Goal: Information Seeking & Learning: Learn about a topic

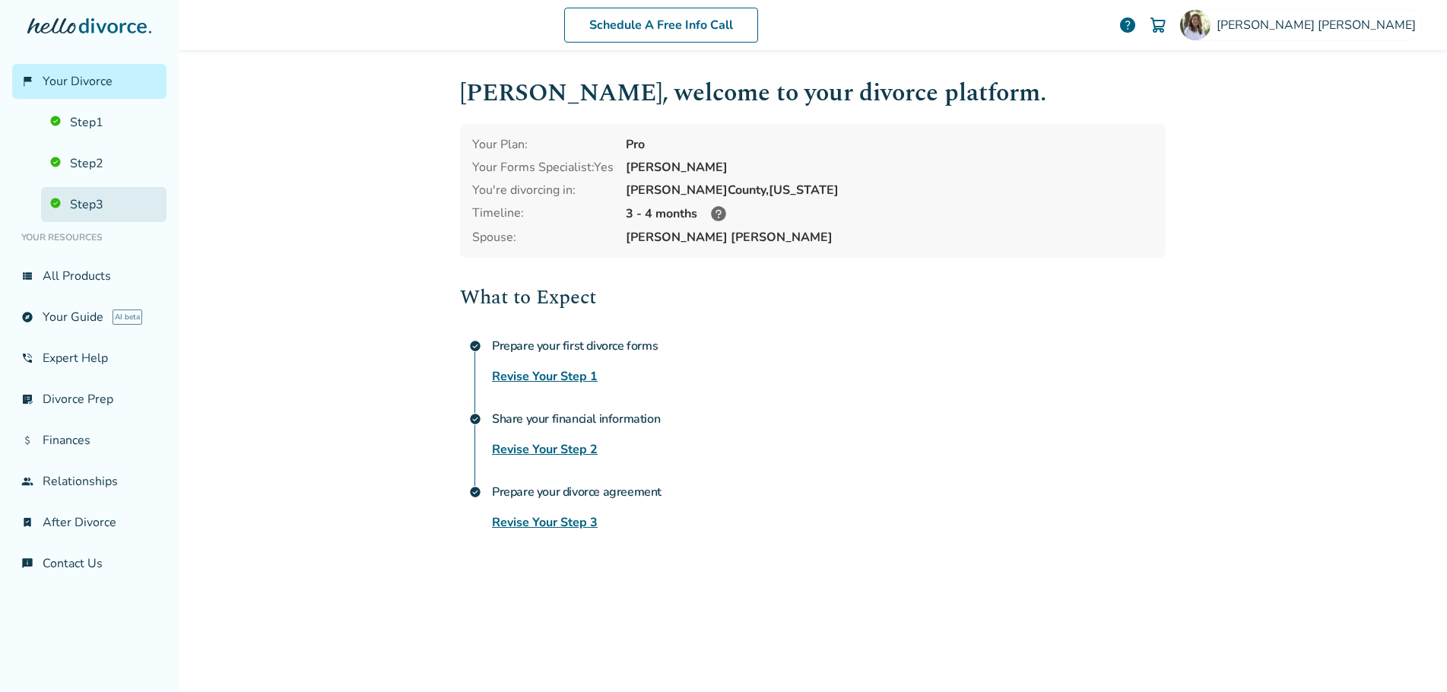
click at [87, 203] on link "Step 3" at bounding box center [103, 204] width 125 height 35
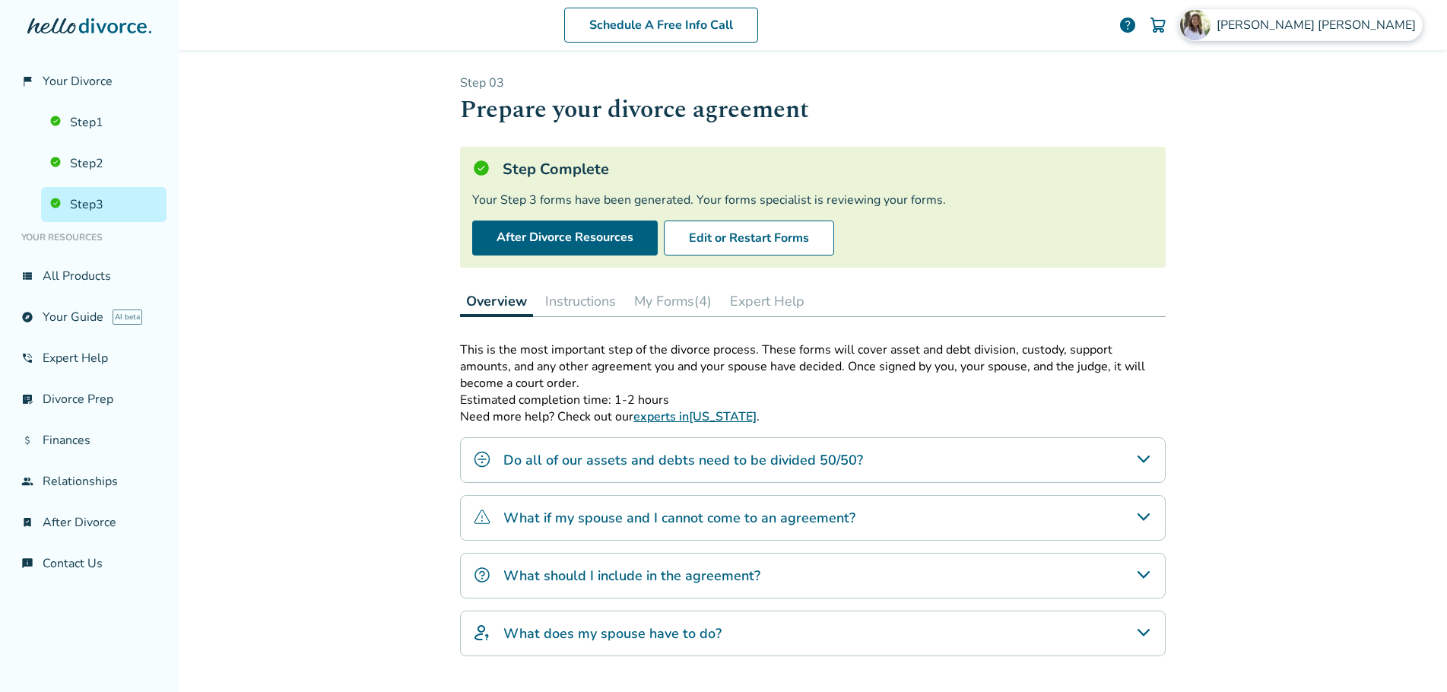
click at [1336, 19] on span "[PERSON_NAME]" at bounding box center [1318, 25] width 205 height 17
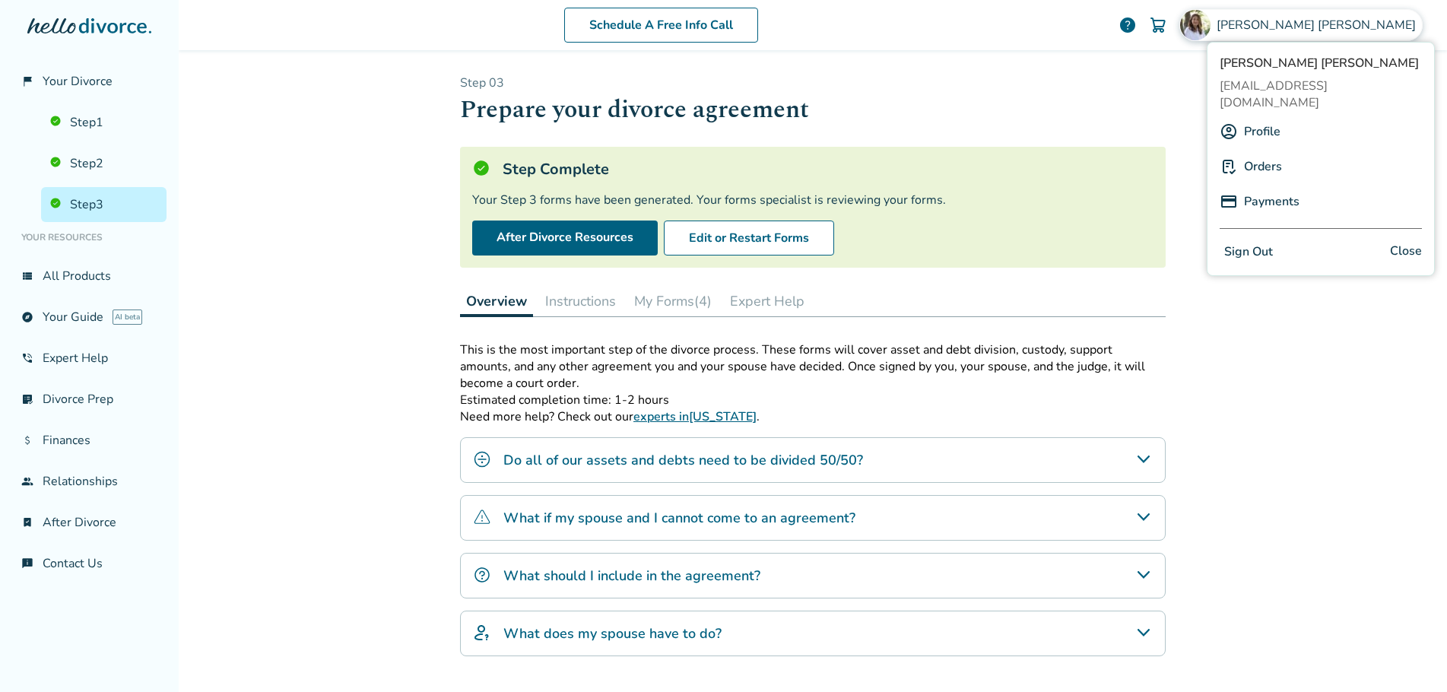
click at [1257, 117] on link "Profile" at bounding box center [1262, 131] width 36 height 29
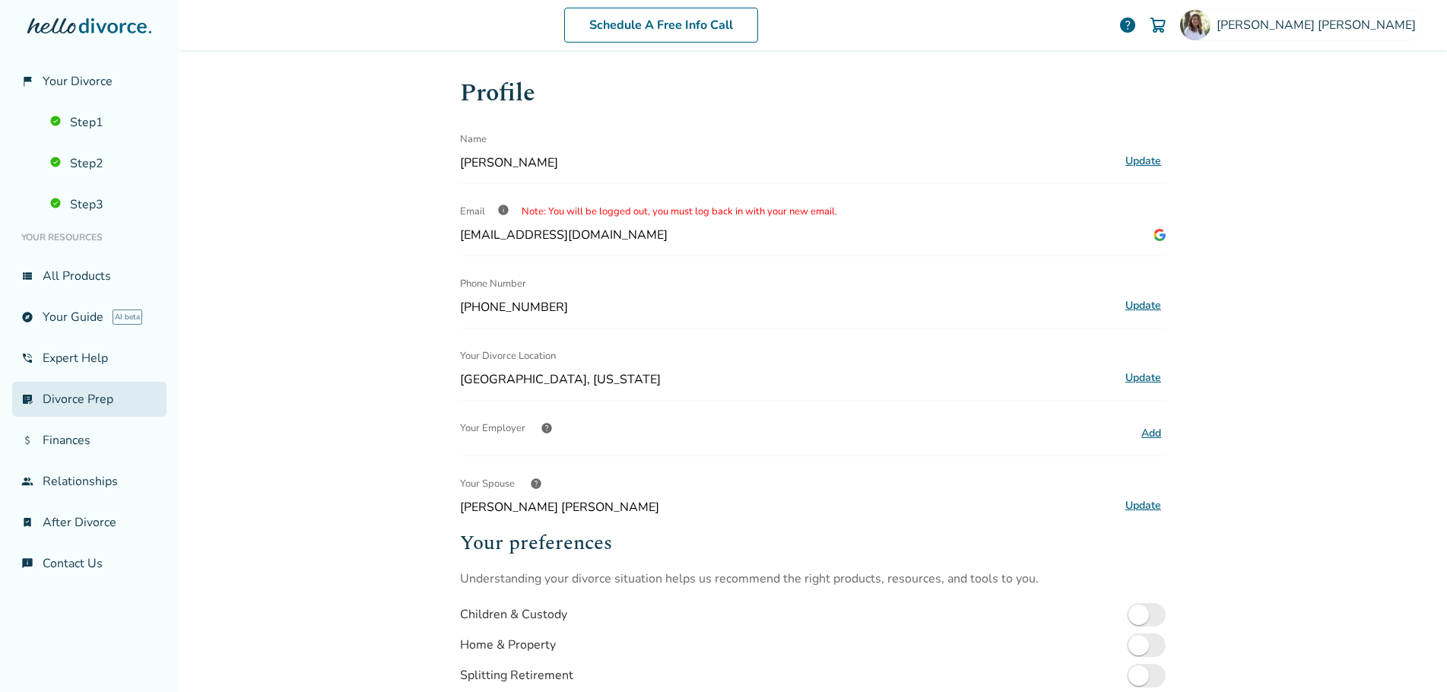
click at [99, 404] on link "list_alt_check Divorce Prep" at bounding box center [89, 399] width 154 height 35
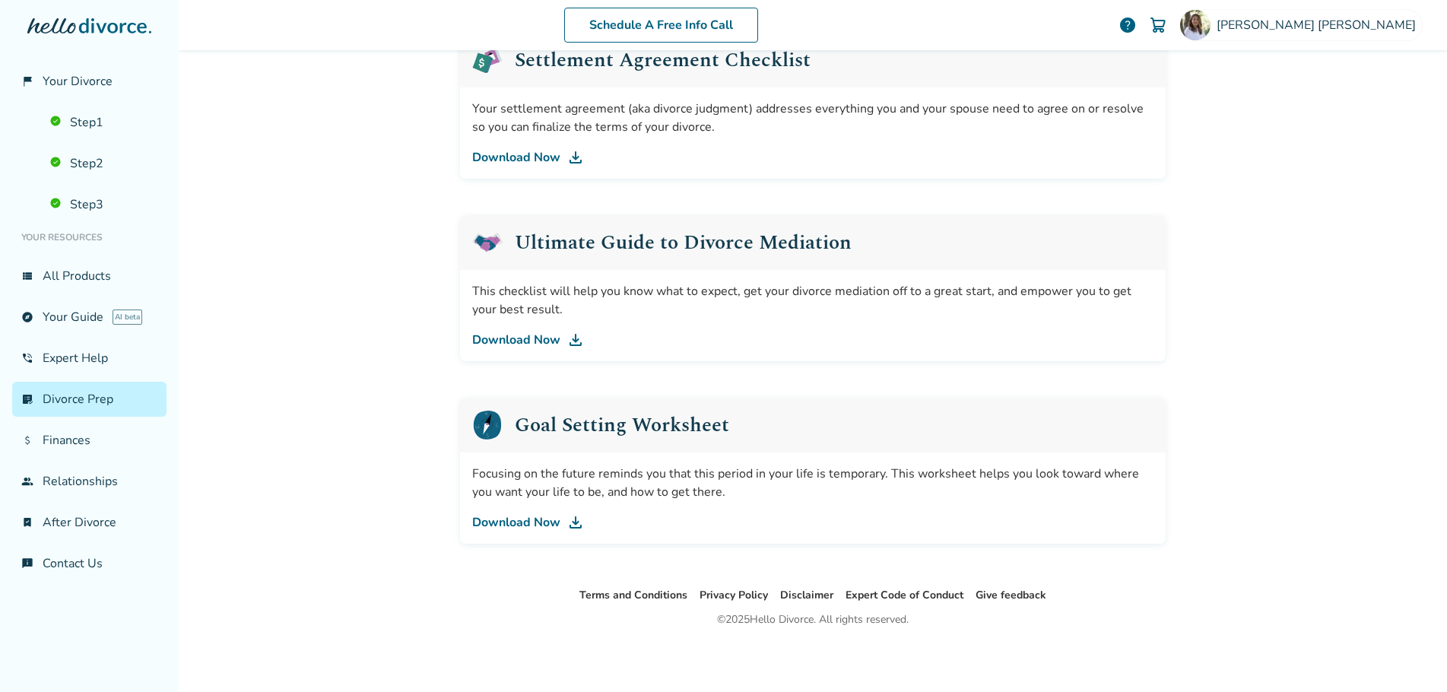
scroll to position [796, 0]
click at [101, 523] on link "bookmark_check After Divorce" at bounding box center [89, 522] width 154 height 35
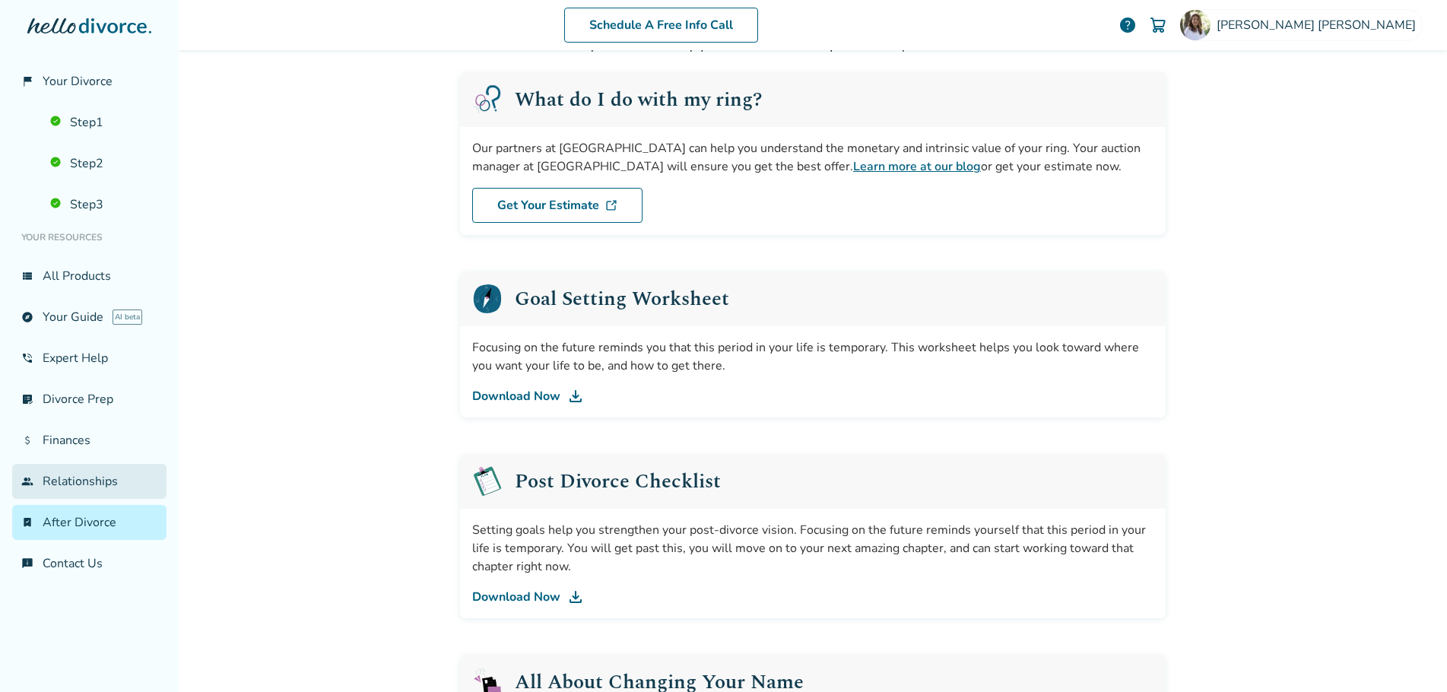
click at [103, 465] on link "group Relationships" at bounding box center [89, 481] width 154 height 35
